Goal: Navigation & Orientation: Find specific page/section

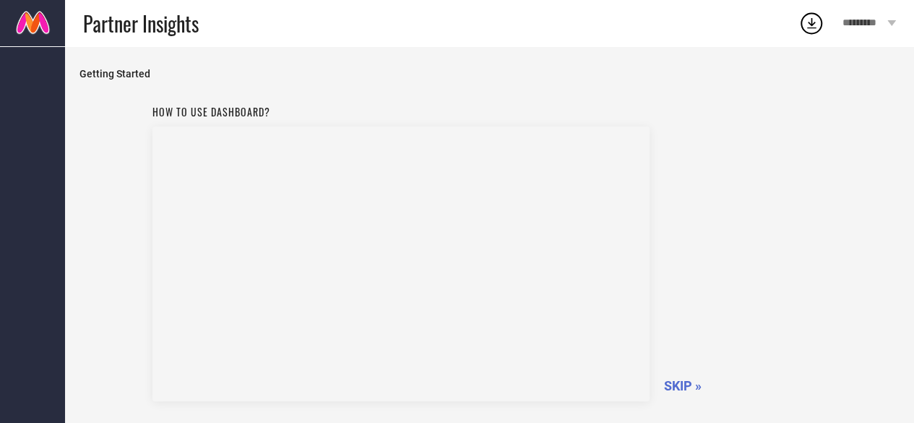
click at [747, 79] on span "Getting Started" at bounding box center [489, 74] width 820 height 12
